Goal: Transaction & Acquisition: Book appointment/travel/reservation

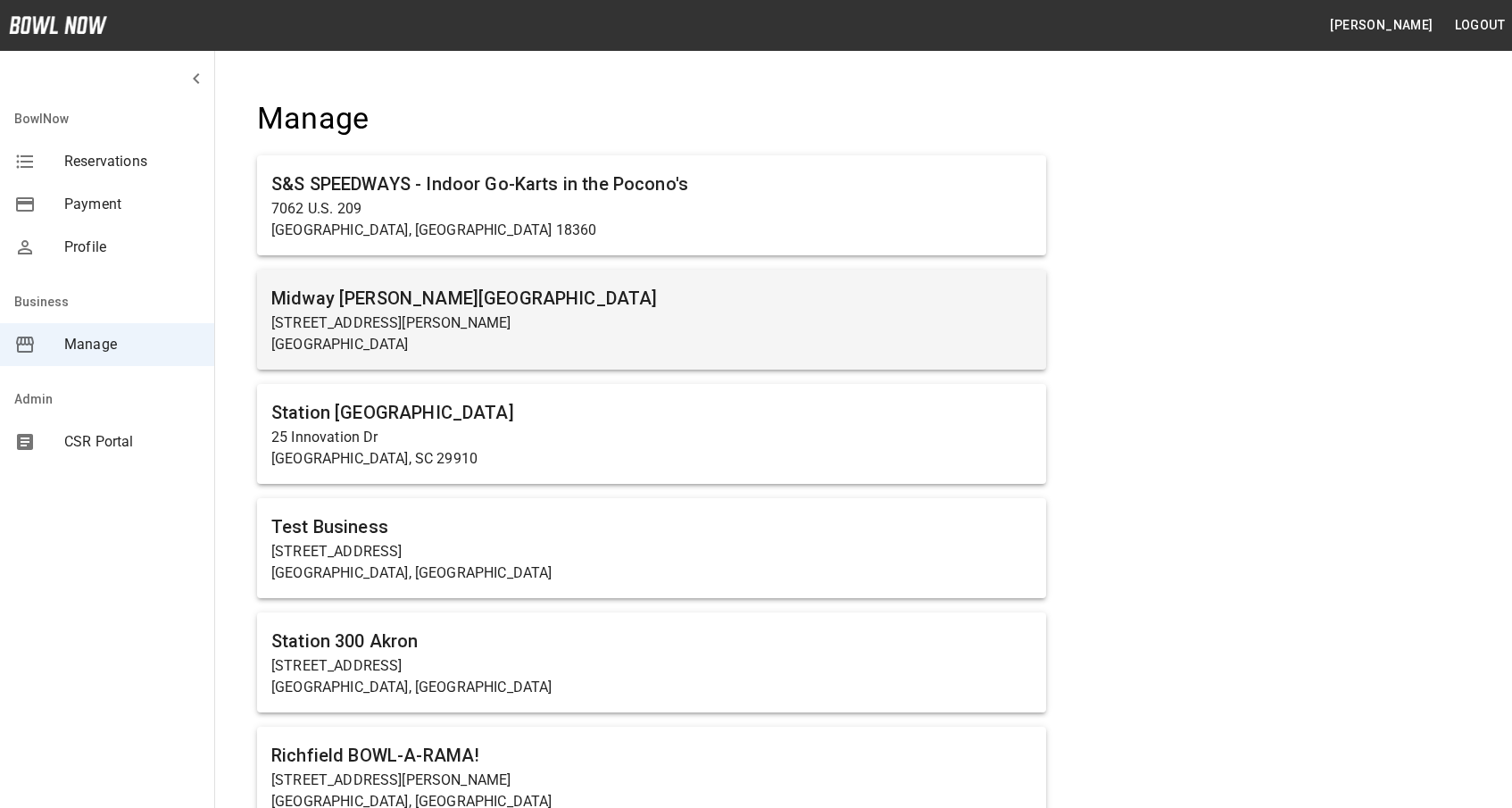
click at [445, 317] on p "[STREET_ADDRESS][PERSON_NAME]" at bounding box center [651, 323] width 760 height 21
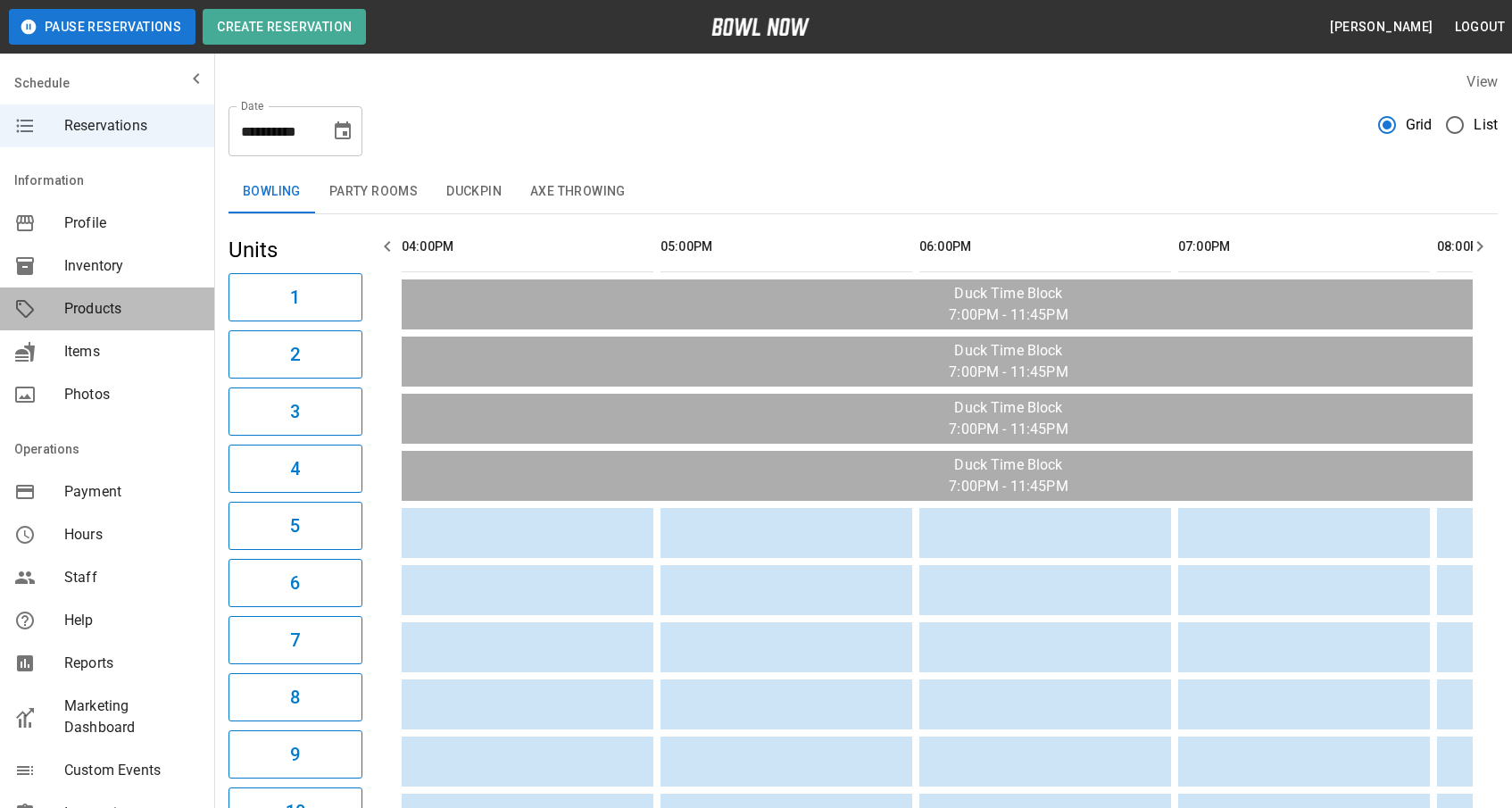
click at [101, 296] on div "Products" at bounding box center [107, 309] width 214 height 42
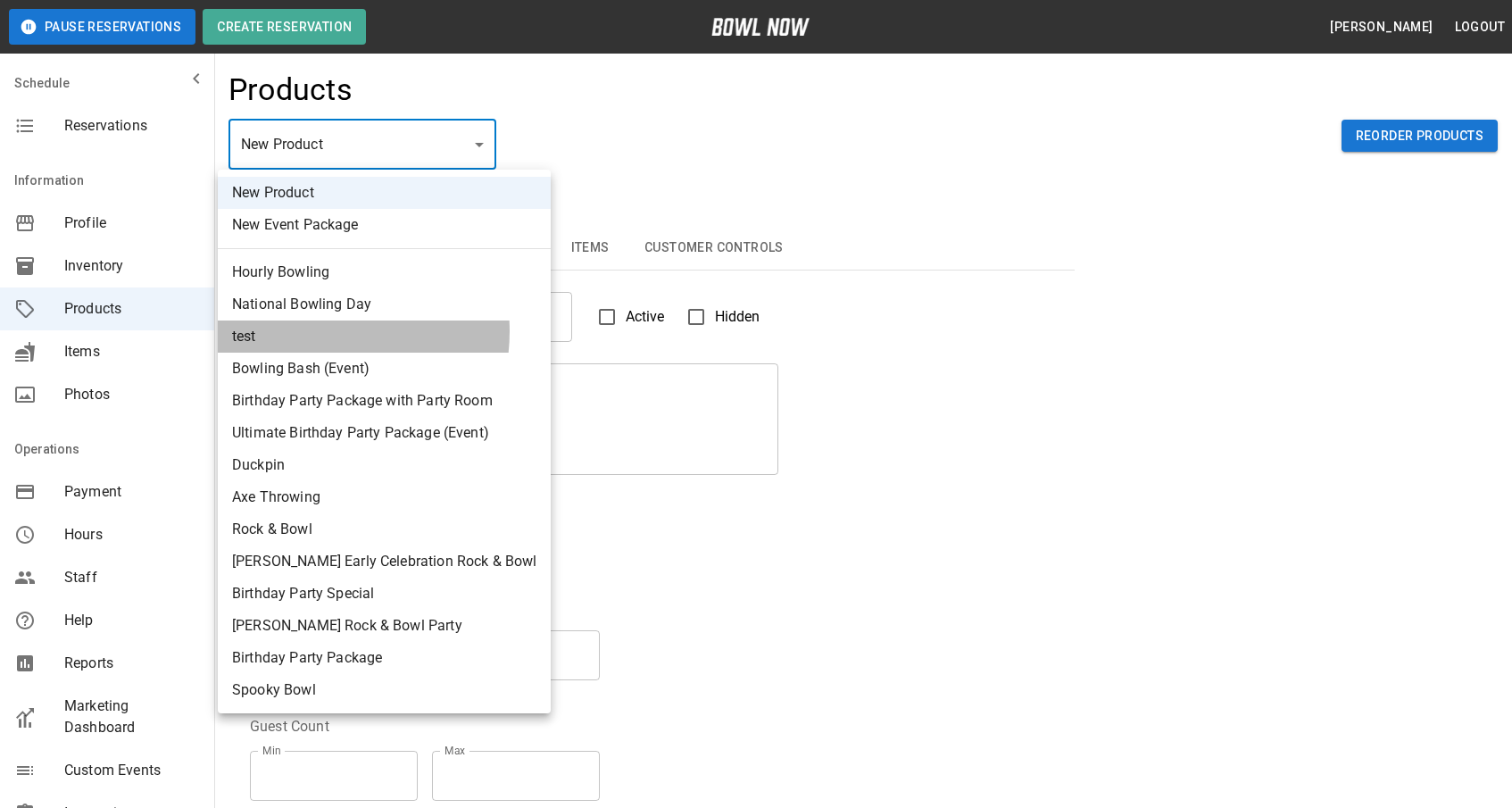
click at [306, 331] on li "test" at bounding box center [384, 336] width 333 height 32
type input "*"
type input "****"
type textarea "****"
type input "**********"
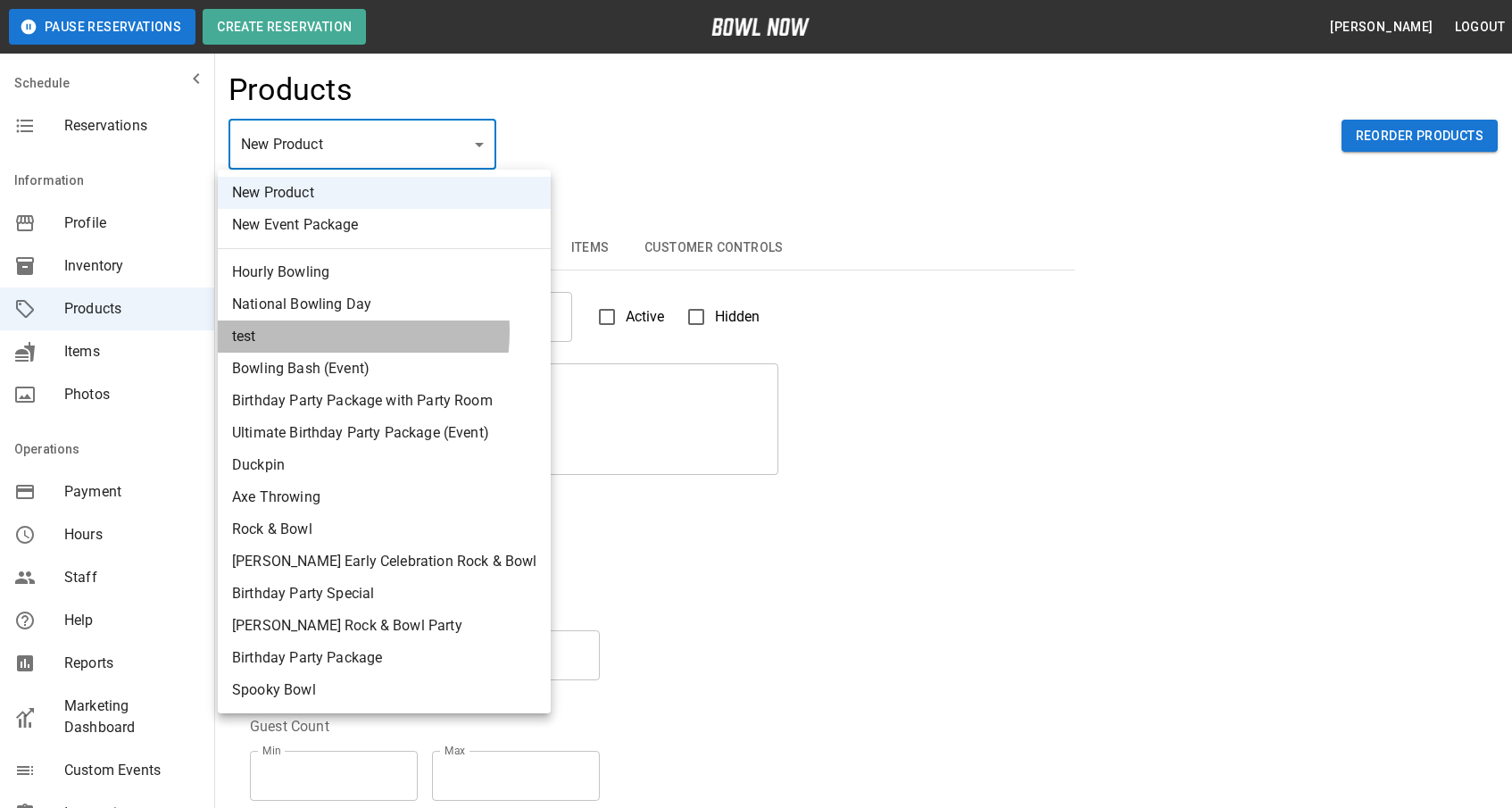
type input "*"
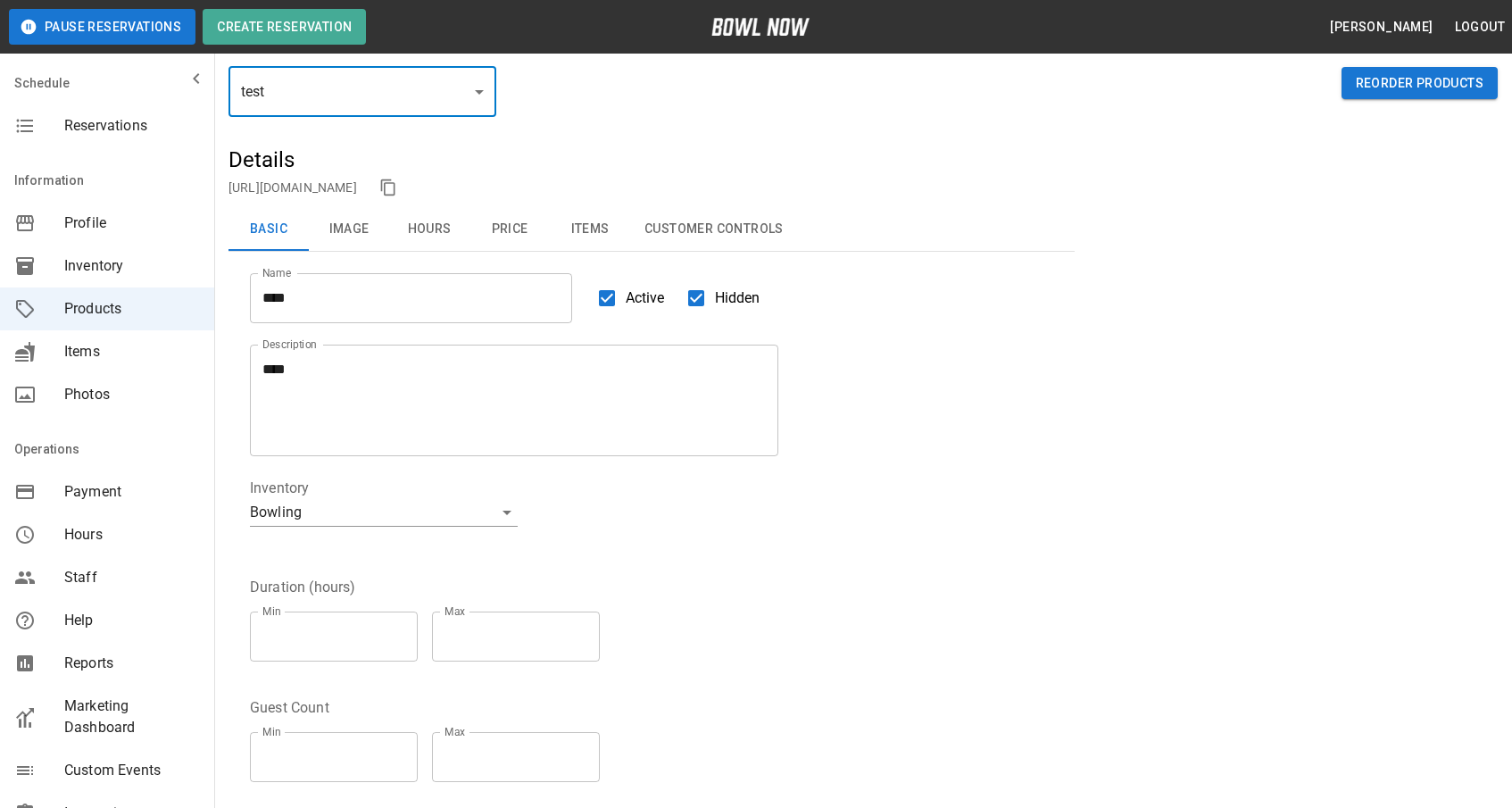
scroll to position [55, 0]
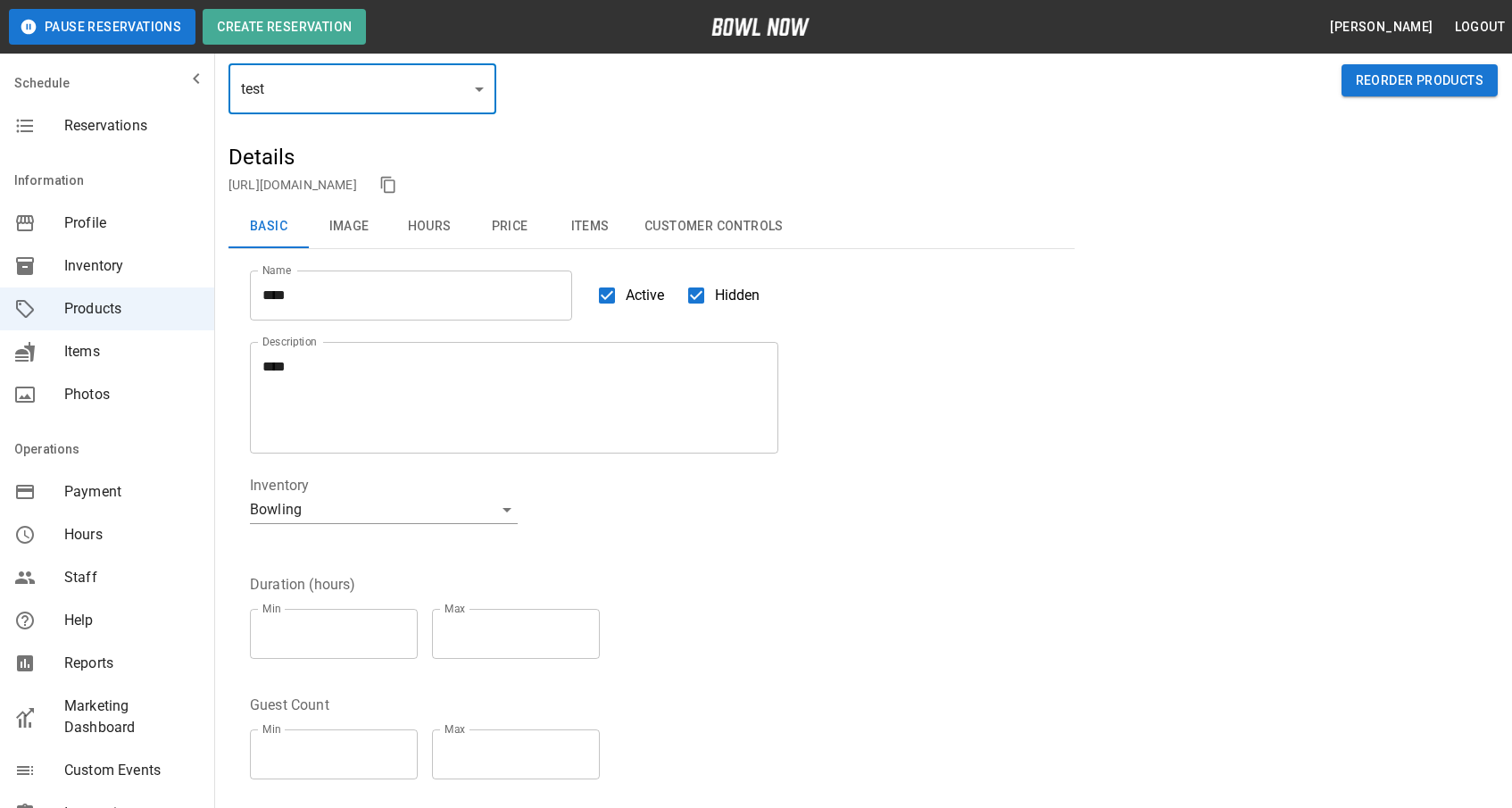
click at [395, 181] on icon "copy link" at bounding box center [387, 184] width 14 height 16
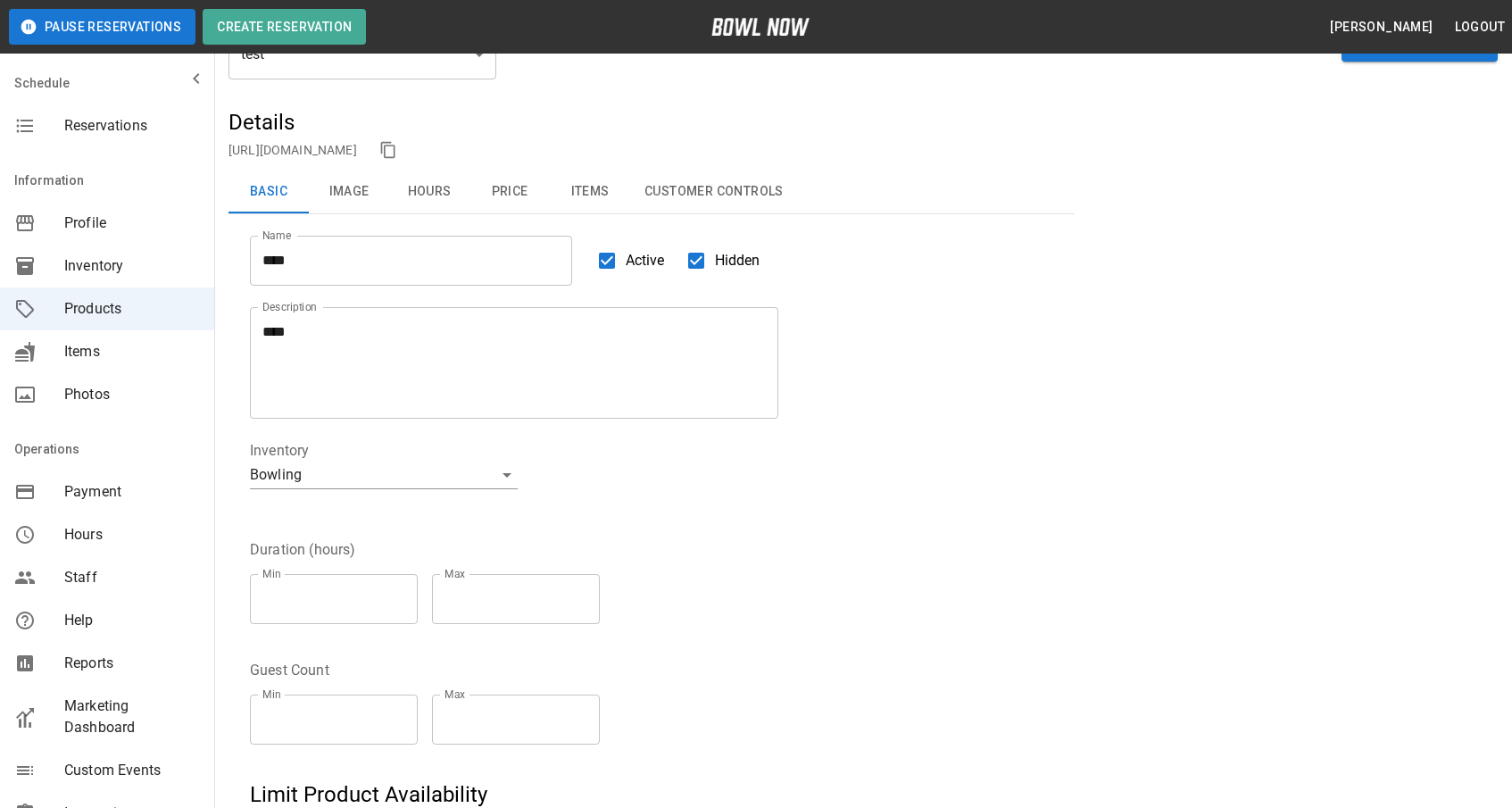
scroll to position [0, 0]
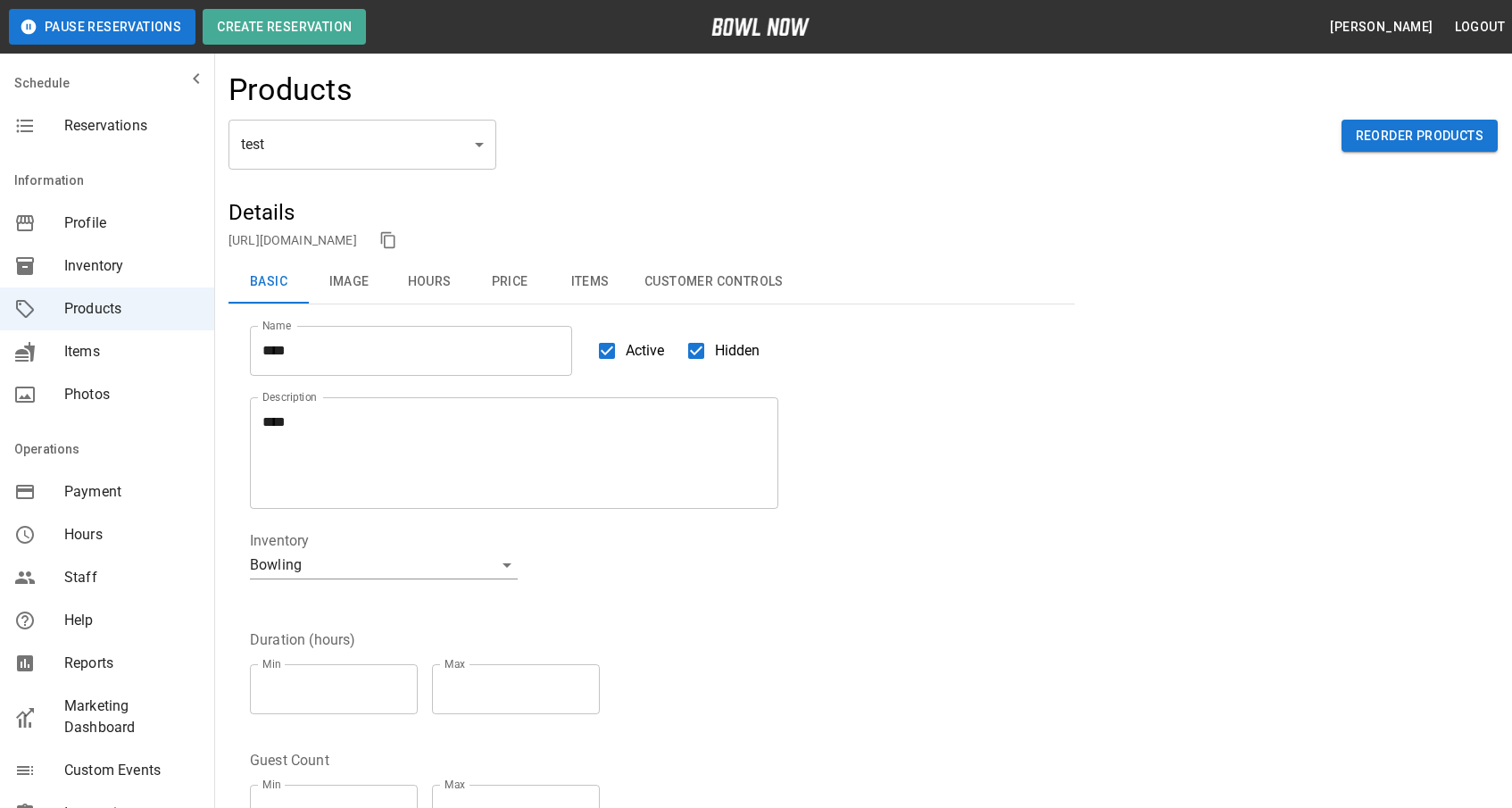
click at [152, 131] on span "Reservations" at bounding box center [132, 125] width 136 height 21
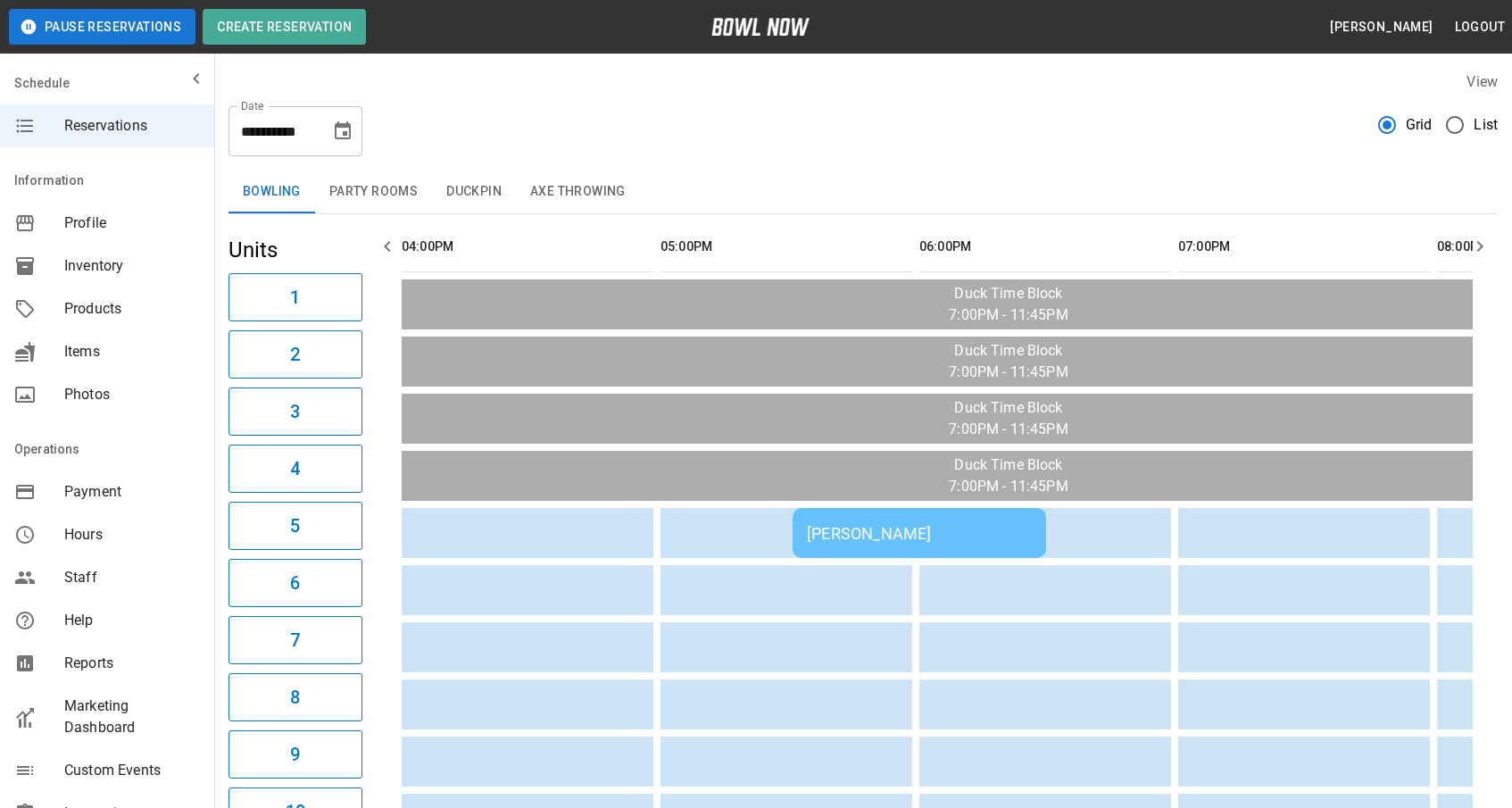
click at [854, 555] on td "[PERSON_NAME]" at bounding box center [920, 533] width 254 height 50
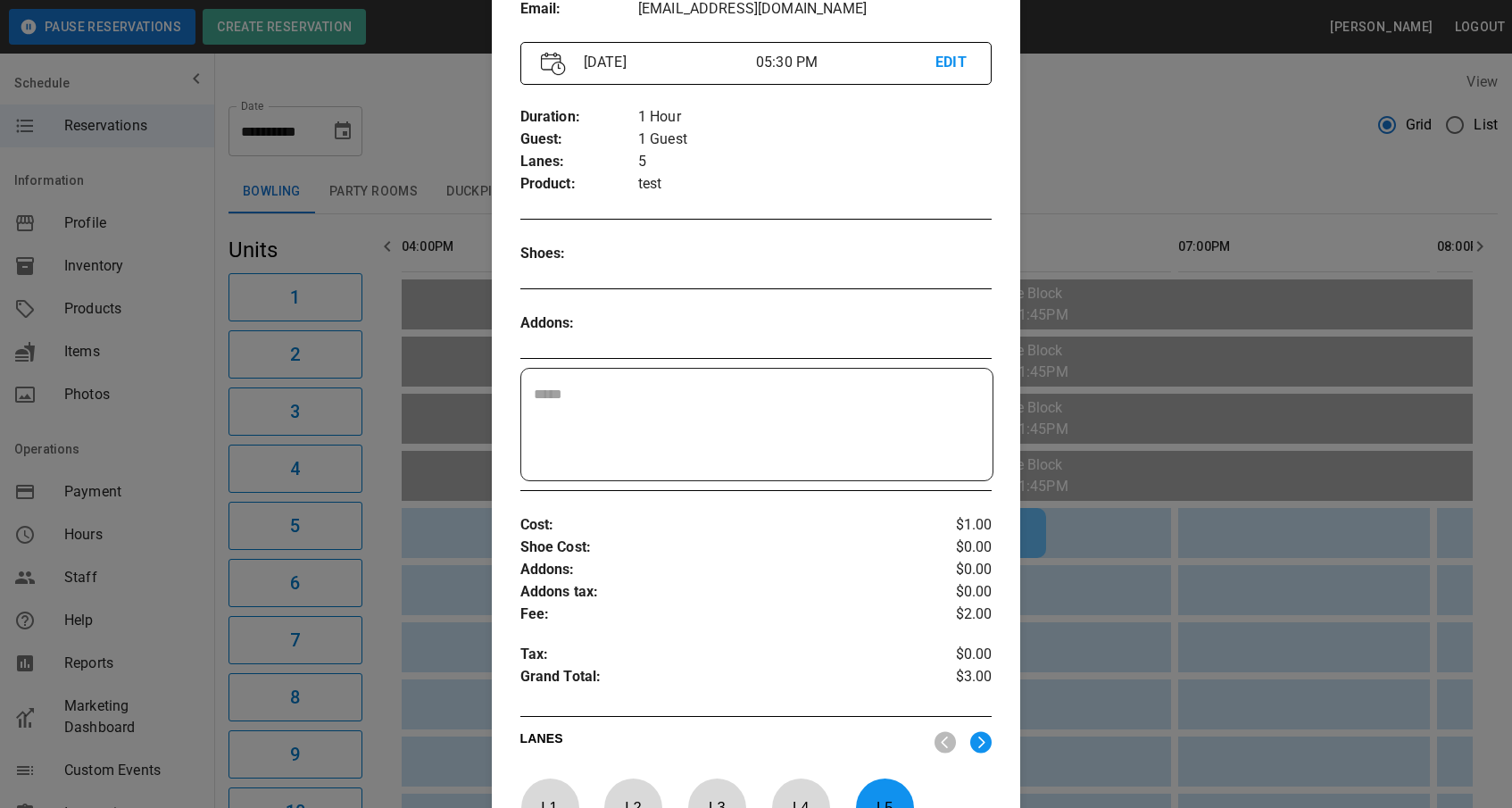
scroll to position [624, 0]
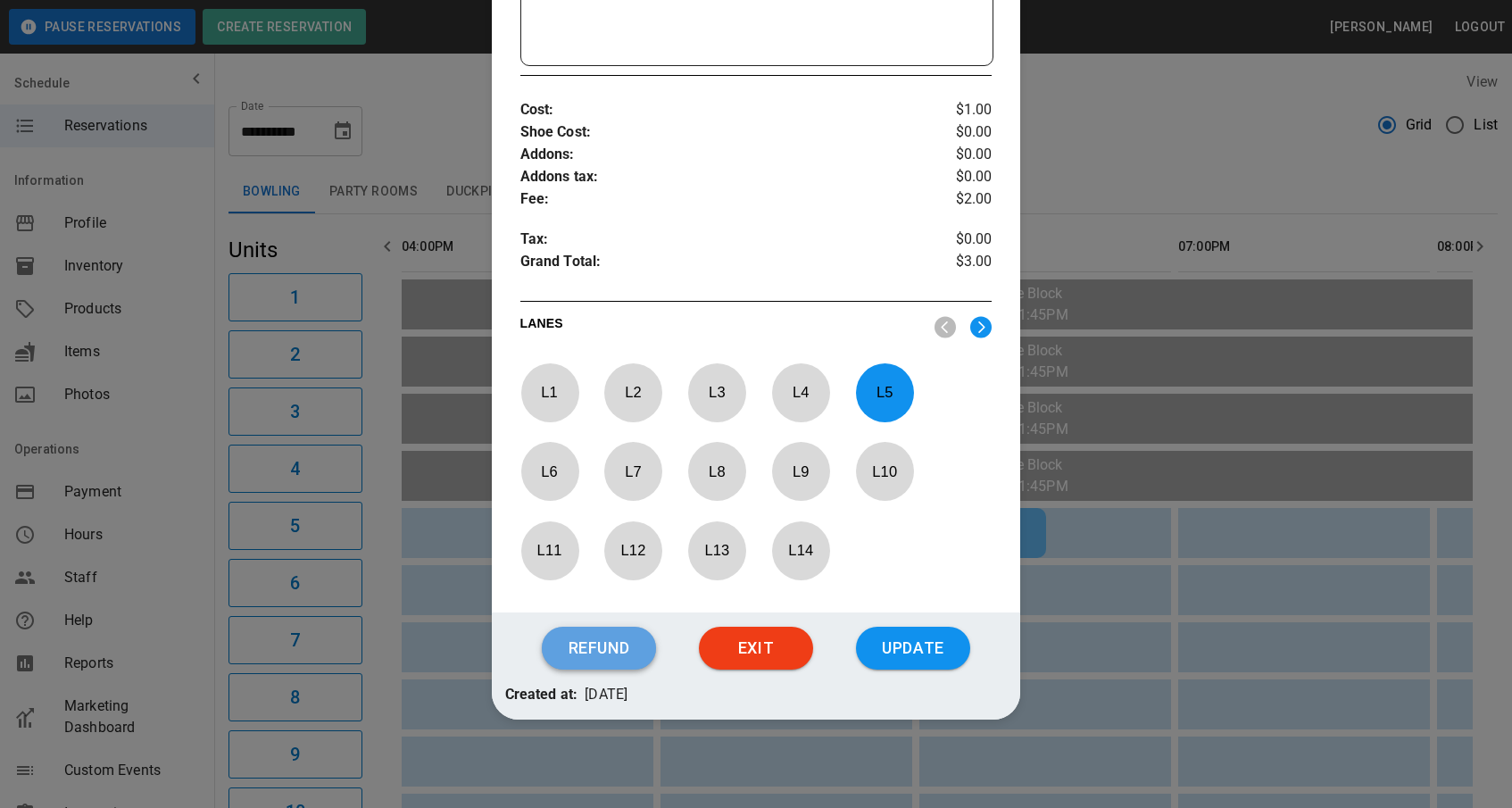
click at [635, 658] on button "Refund" at bounding box center [599, 649] width 114 height 42
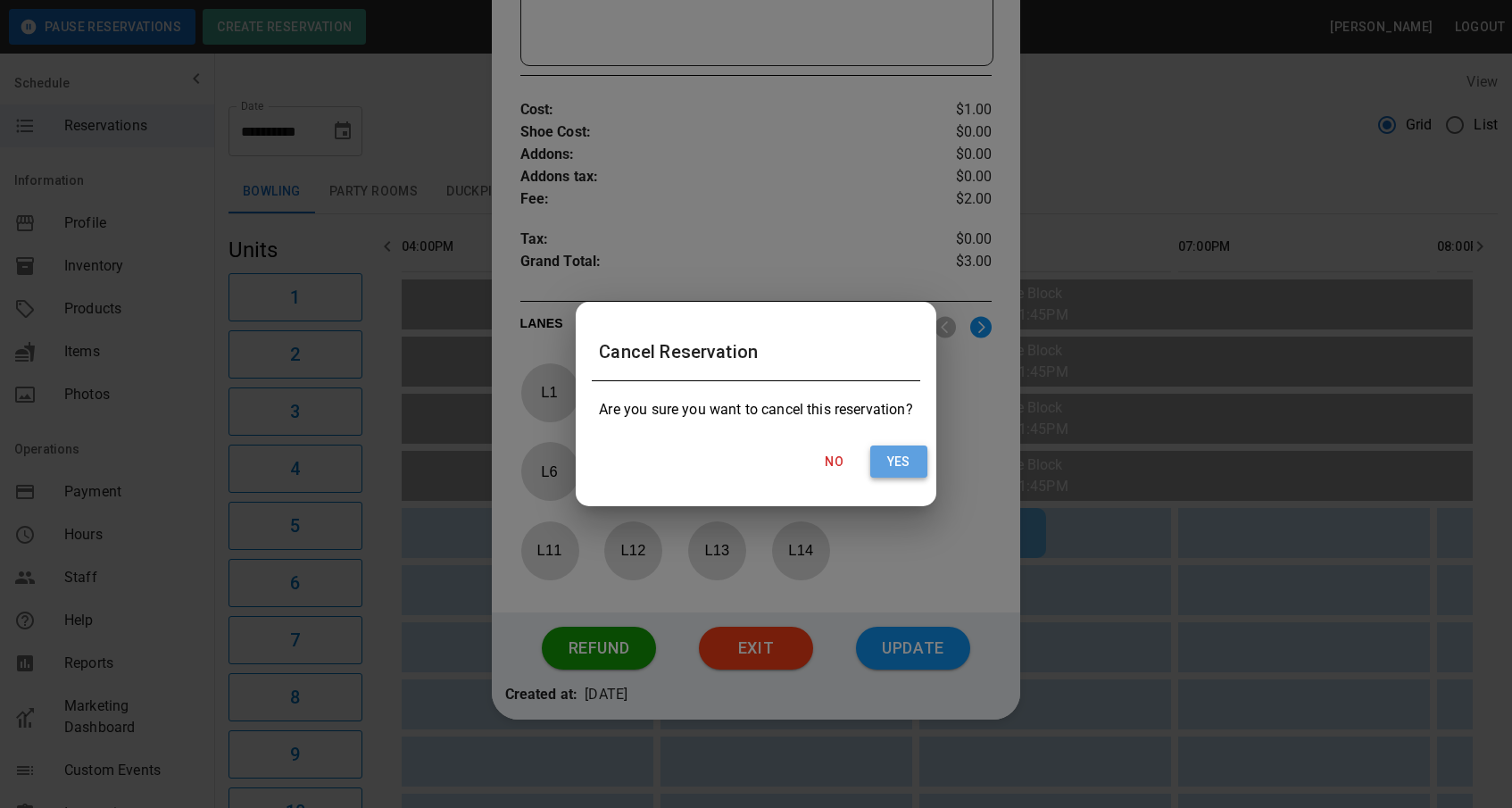
click at [891, 454] on button "Yes" at bounding box center [898, 462] width 57 height 33
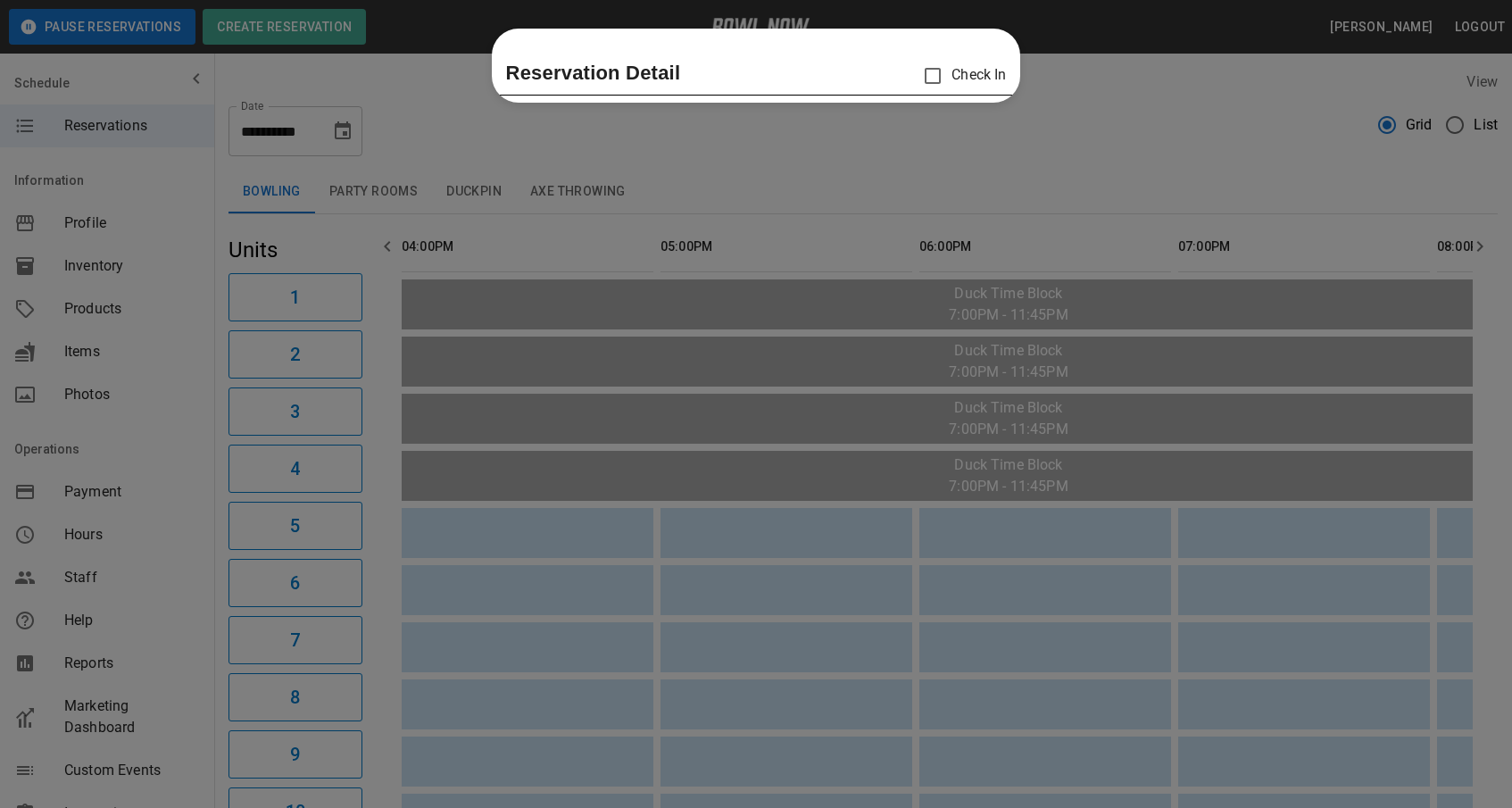
scroll to position [0, 0]
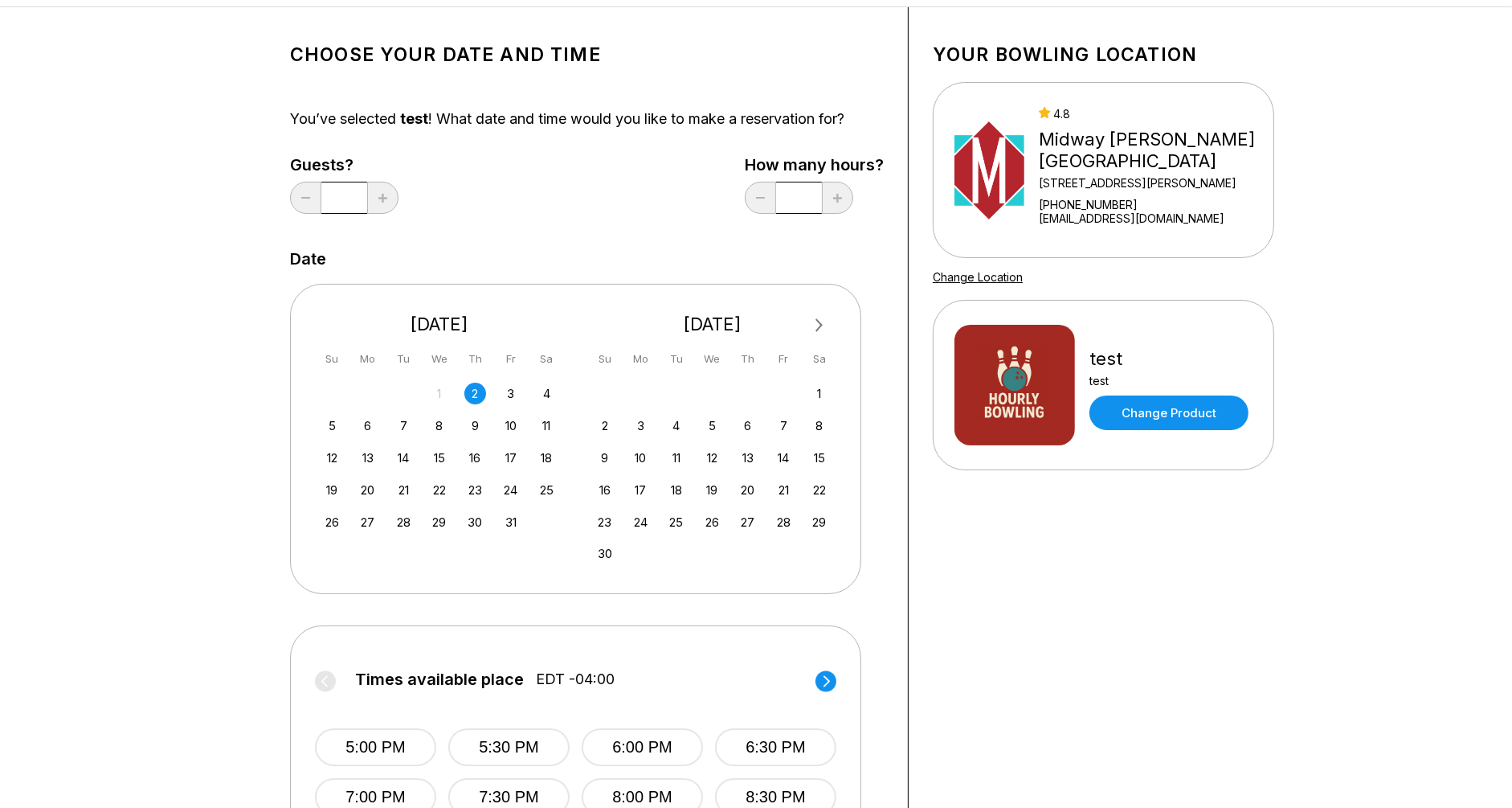
scroll to position [234, 0]
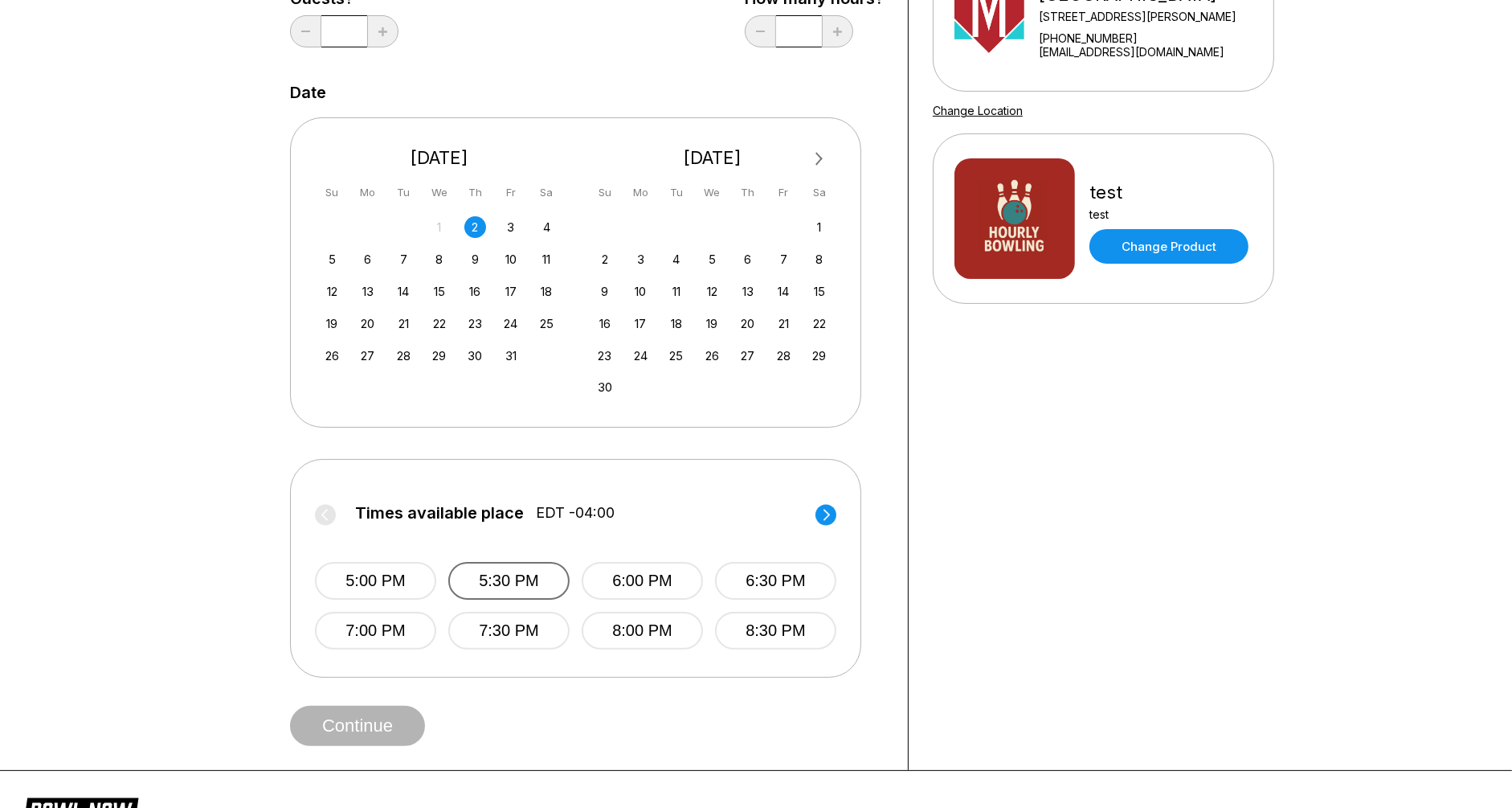
click at [477, 570] on button "5:30 PM" at bounding box center [509, 580] width 122 height 37
click at [402, 705] on button "Continue" at bounding box center [357, 725] width 135 height 40
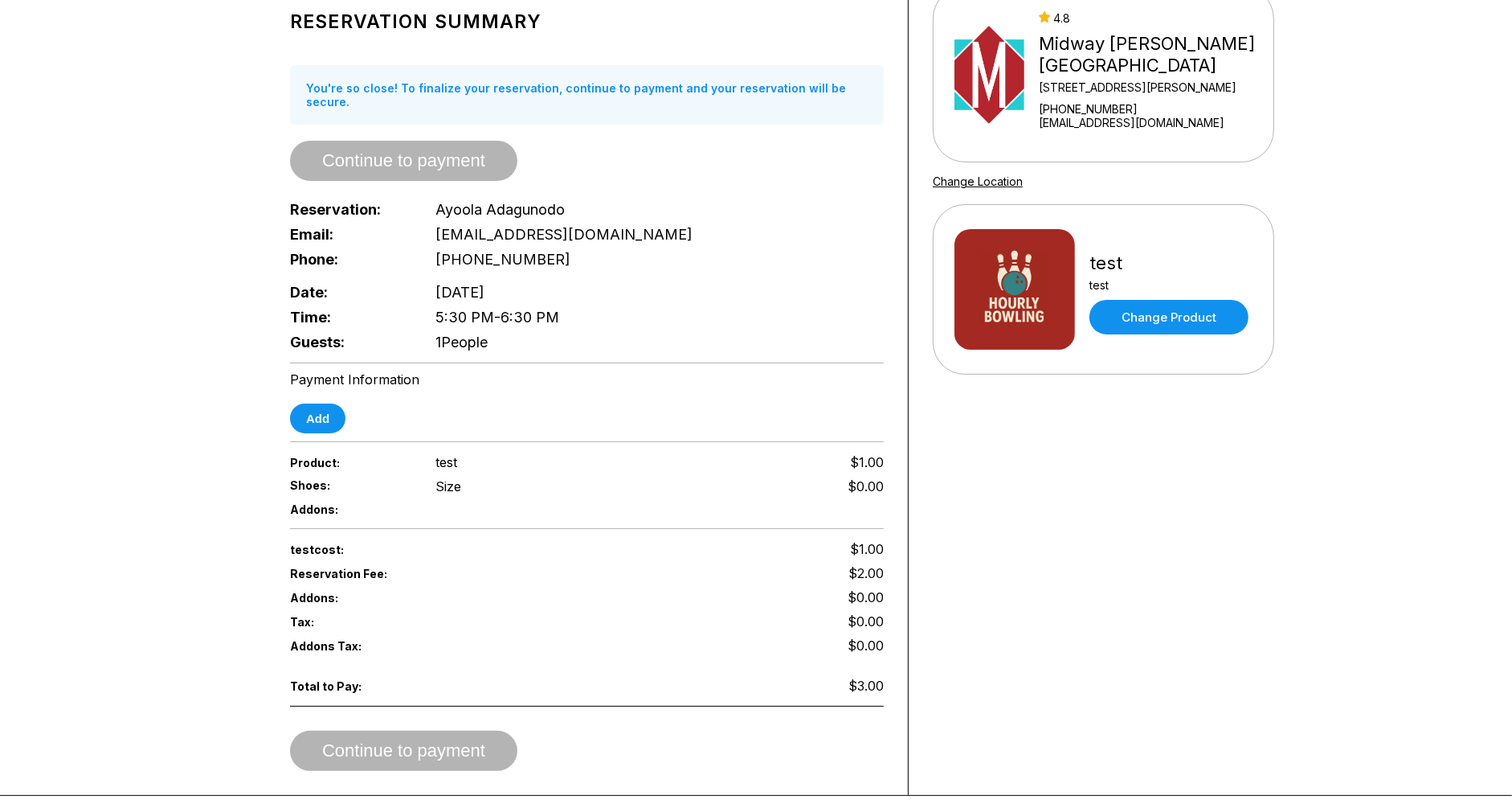
scroll to position [175, 0]
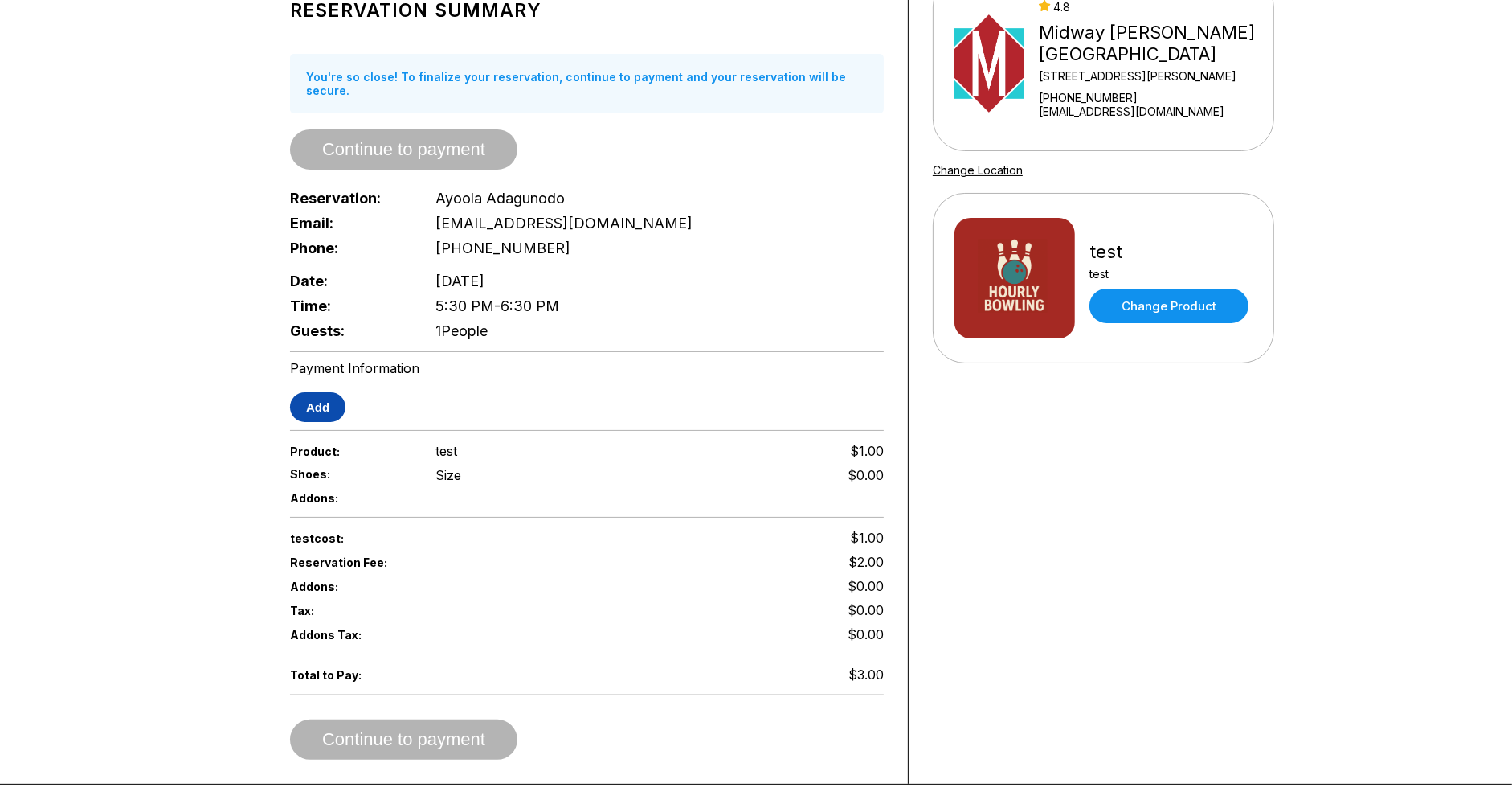
click at [307, 399] on button "Add" at bounding box center [318, 407] width 56 height 30
click at [326, 393] on button "Add" at bounding box center [318, 407] width 56 height 30
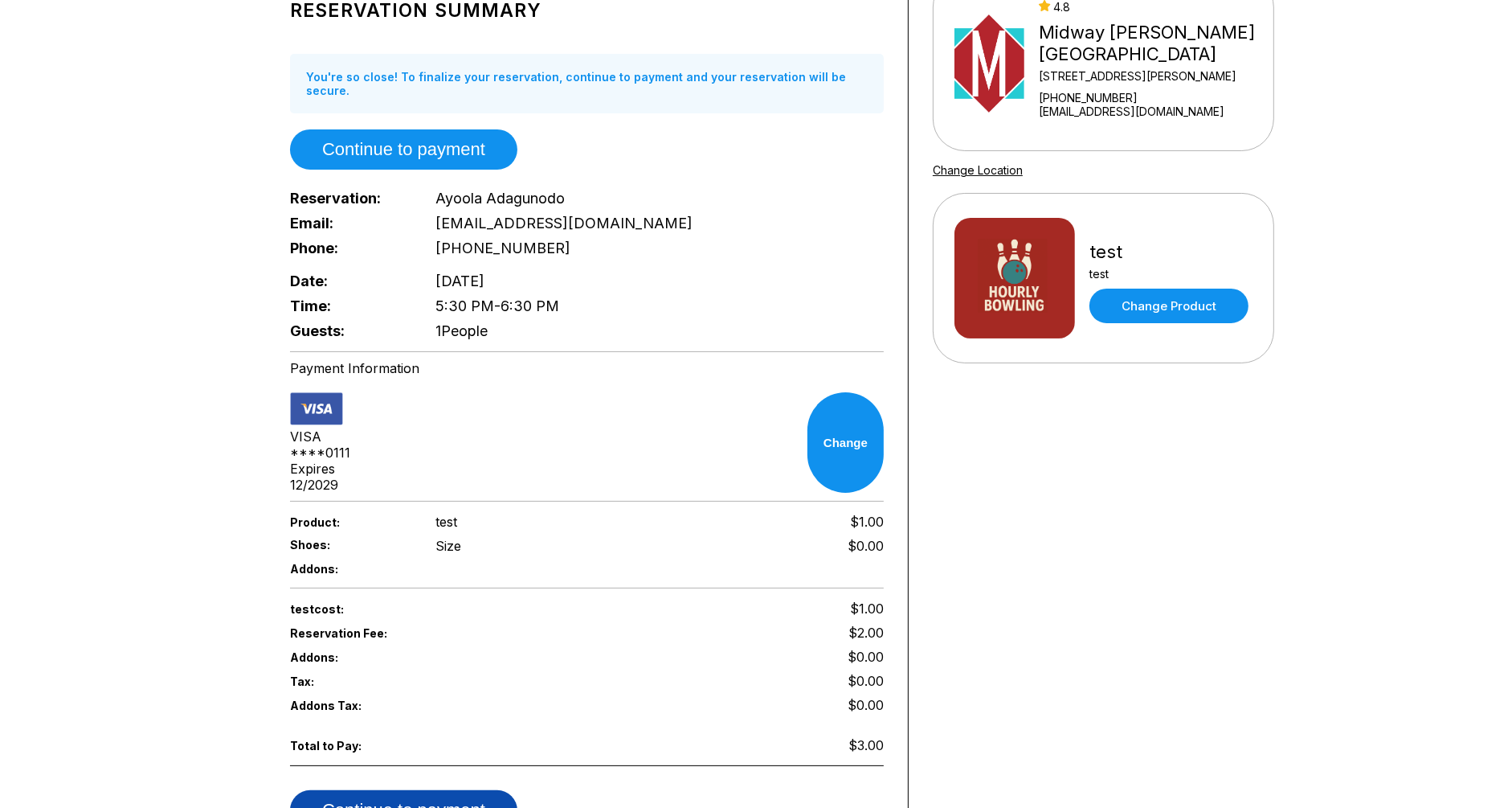
click at [466, 791] on button "Continue to payment" at bounding box center [404, 811] width 228 height 40
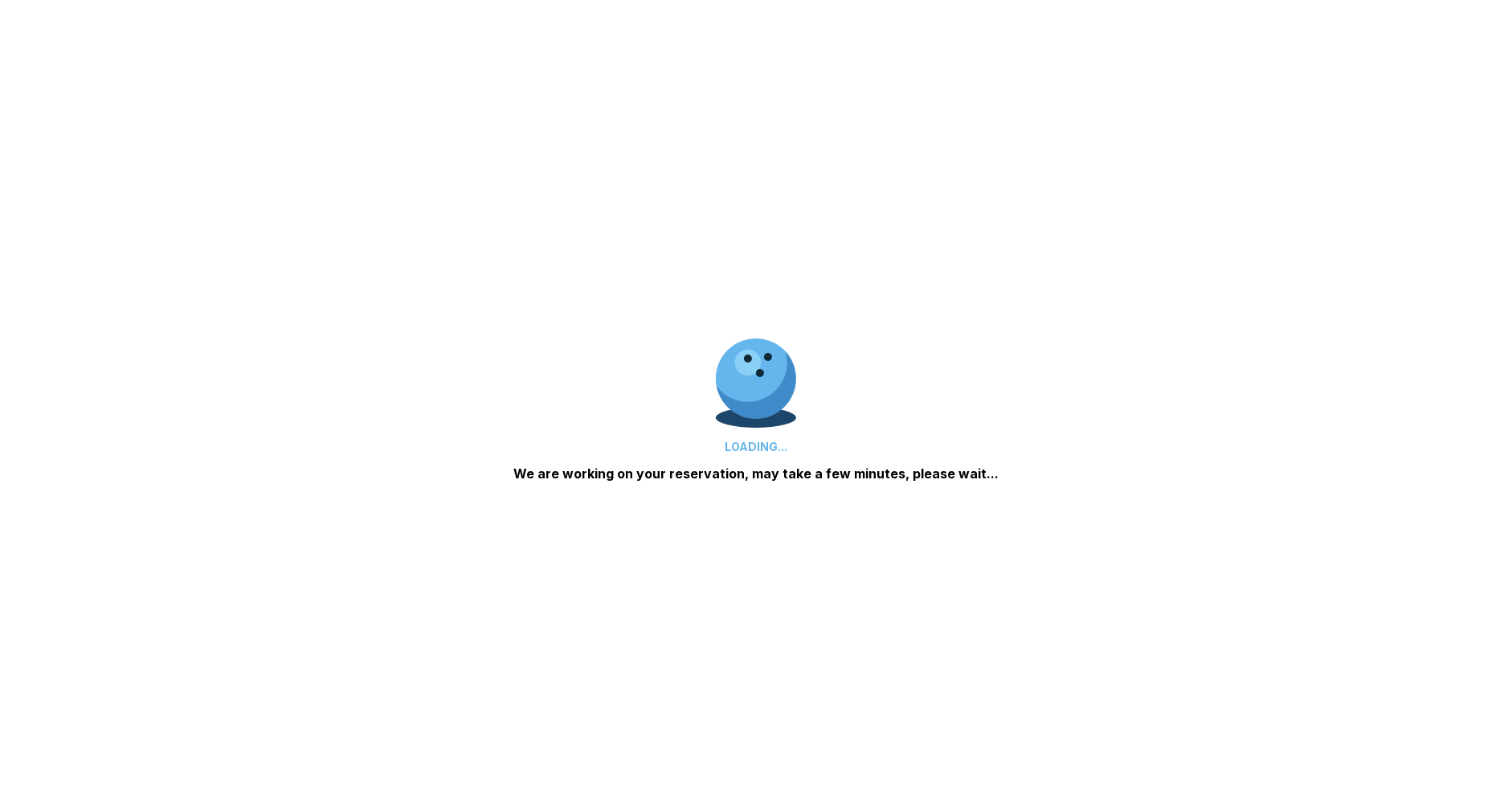
scroll to position [156, 0]
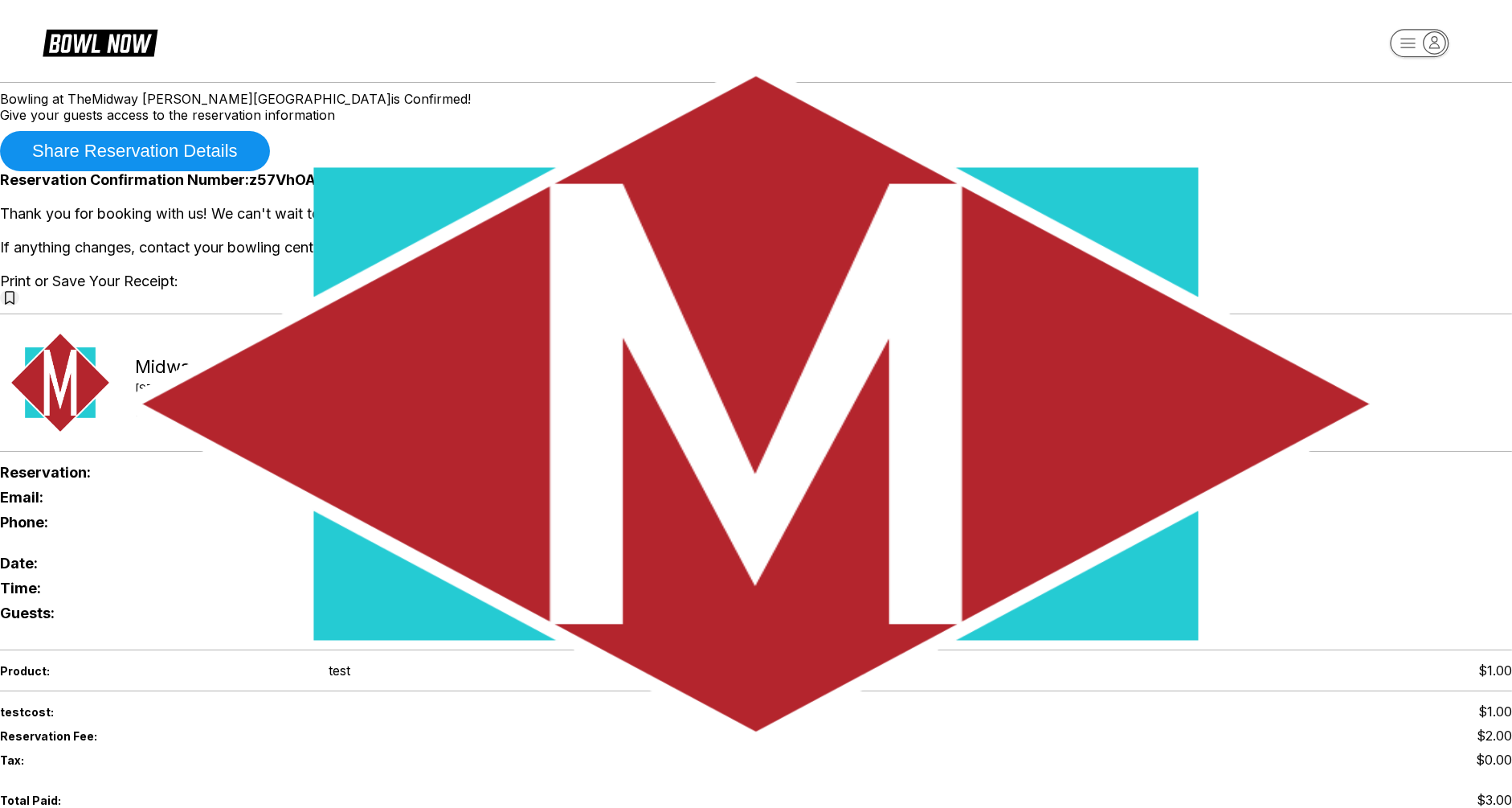
click at [863, 189] on span "Reservation Confirmation Number: z57VhOAibPTJ6aowclL5" at bounding box center [756, 180] width 1512 height 17
copy span "z57VhOAibPTJ6aowclL5"
click at [1205, 77] on div "Bowling at The [GEOGRAPHIC_DATA][PERSON_NAME] is Confirmed! Give your guests ac…" at bounding box center [756, 480] width 1512 height 813
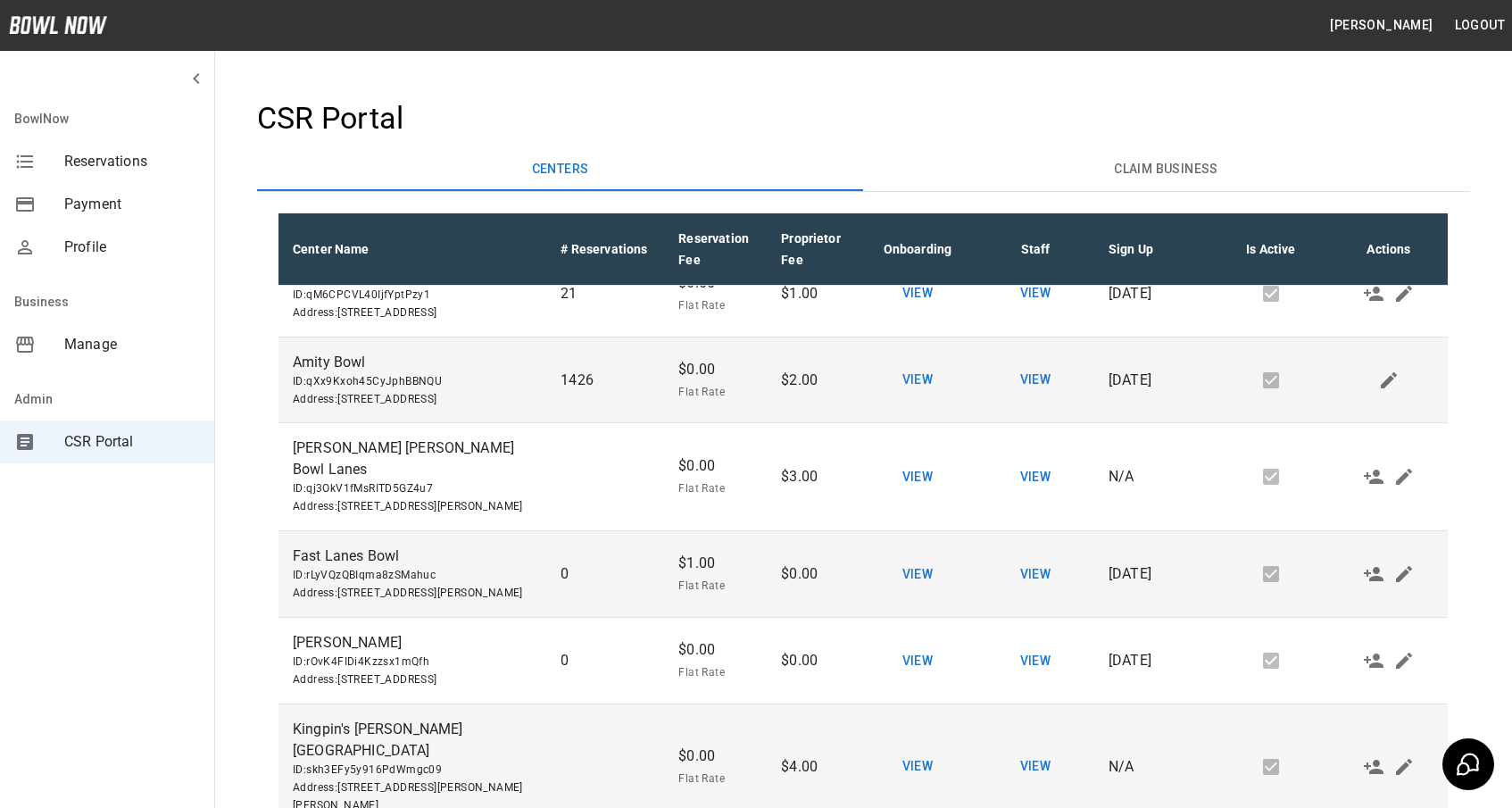
scroll to position [1432, 0]
click at [371, 214] on span "ID: qDCA2eWcGC7AziIsvT7P" at bounding box center [412, 206] width 239 height 18
copy span "qDCA2eWcGC7AziIsvT7P"
click at [412, 214] on span "ID: qDCA2eWcGC7AziIsvT7P" at bounding box center [412, 206] width 239 height 18
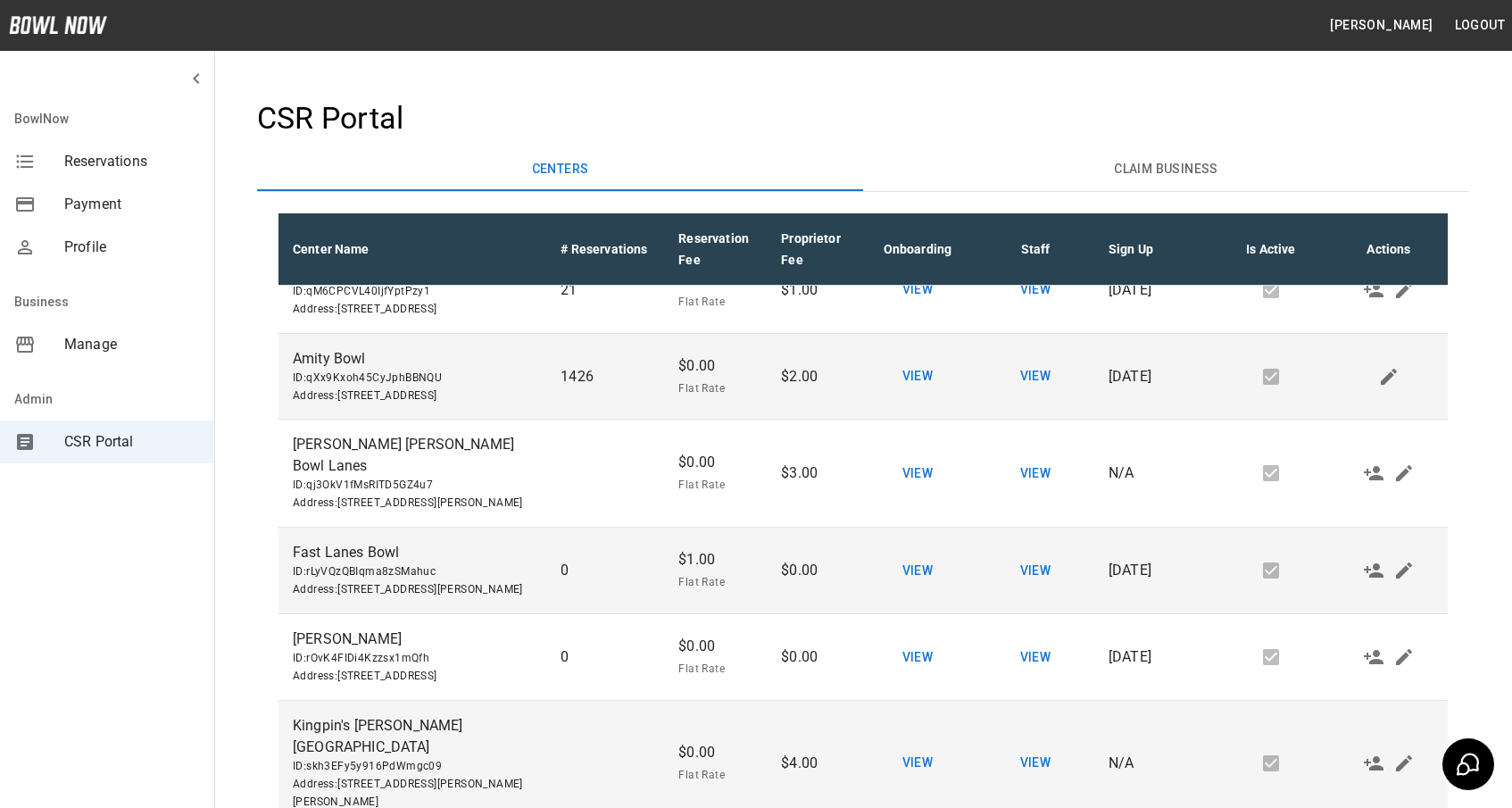
click at [412, 214] on span "ID: qDCA2eWcGC7AziIsvT7P" at bounding box center [412, 206] width 239 height 18
copy span "qDCA2eWcGC7AziIsvT7P"
